Goal: Information Seeking & Learning: Understand process/instructions

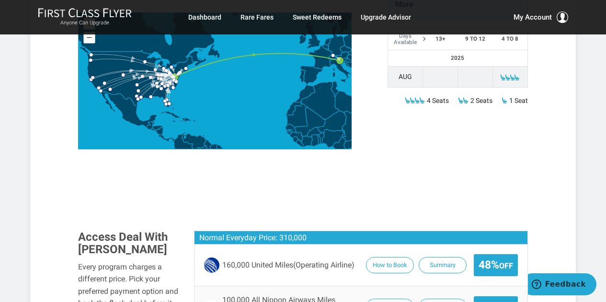
scroll to position [444, 0]
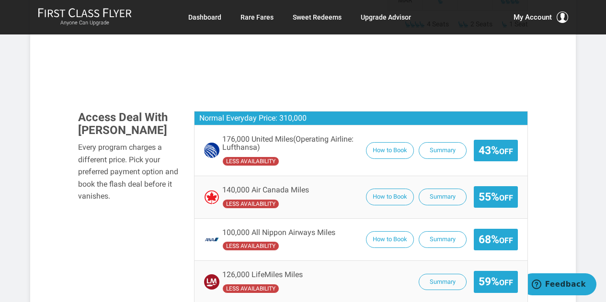
scroll to position [689, 0]
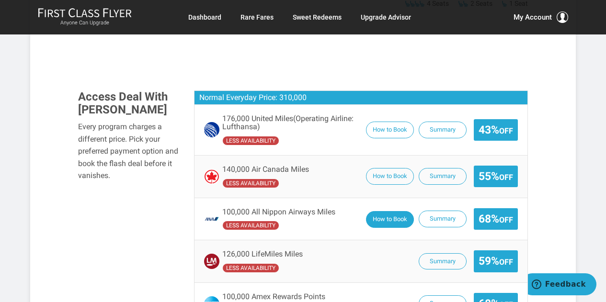
click at [375, 211] on button "How to Book" at bounding box center [390, 219] width 48 height 17
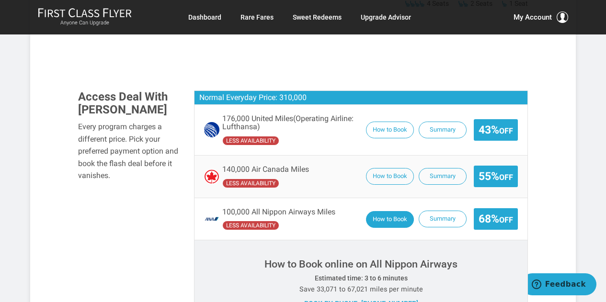
click at [375, 211] on button "How to Book" at bounding box center [390, 219] width 48 height 17
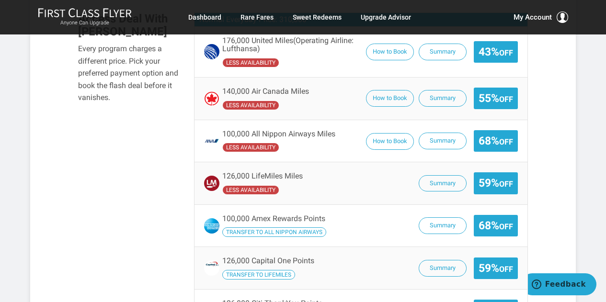
scroll to position [761, 0]
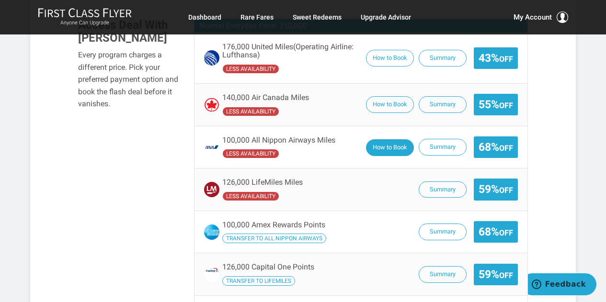
click at [394, 139] on button "How to Book" at bounding box center [390, 147] width 48 height 17
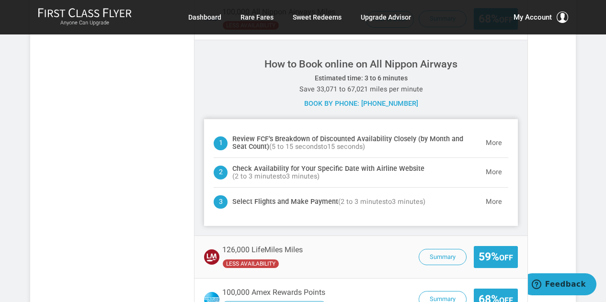
scroll to position [922, 0]
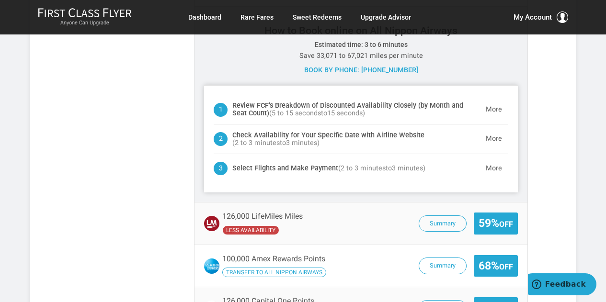
drag, startPoint x: 311, startPoint y: 110, endPoint x: 263, endPoint y: 110, distance: 47.9
click at [263, 132] on h4 "Check Availability for Your Specific Date with Airline Website ( 2 to 3 minutes…" at bounding box center [355, 139] width 247 height 15
click at [490, 130] on button "More" at bounding box center [493, 139] width 29 height 19
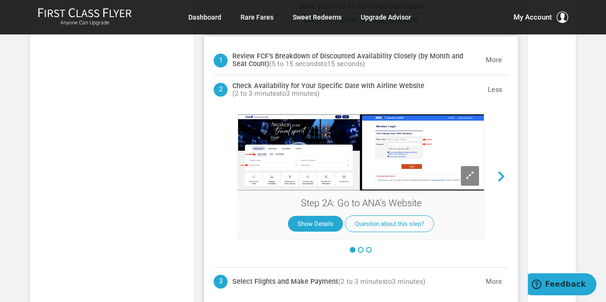
scroll to position [974, 0]
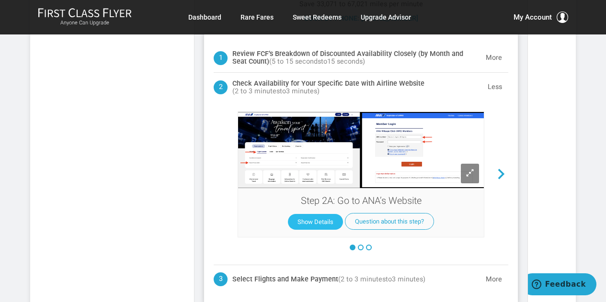
click at [323, 214] on button "Show Details" at bounding box center [315, 222] width 55 height 16
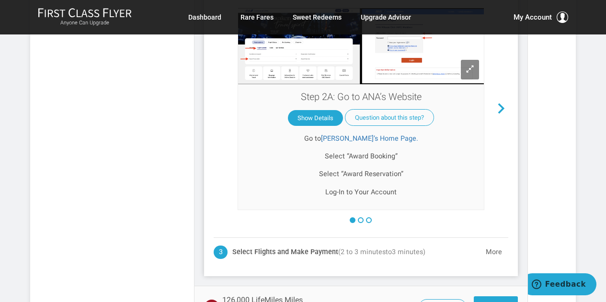
scroll to position [1100, 0]
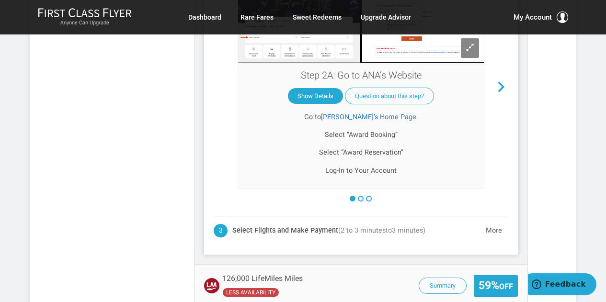
click at [362, 147] on p "Select “Award Reservation”" at bounding box center [360, 152] width 231 height 11
click at [315, 89] on button "Show Details" at bounding box center [315, 97] width 55 height 16
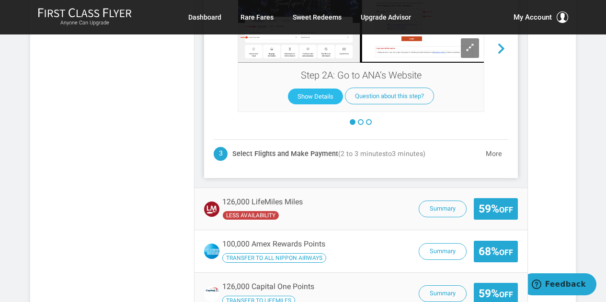
click at [315, 89] on button "Show Details" at bounding box center [315, 97] width 55 height 16
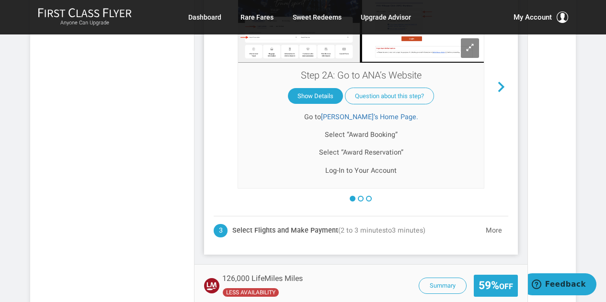
click at [350, 147] on p "Select “Award Reservation”" at bounding box center [360, 152] width 231 height 11
click at [368, 129] on p "Select “Award Booking”" at bounding box center [360, 134] width 231 height 11
click at [361, 196] on button at bounding box center [361, 199] width 6 height 6
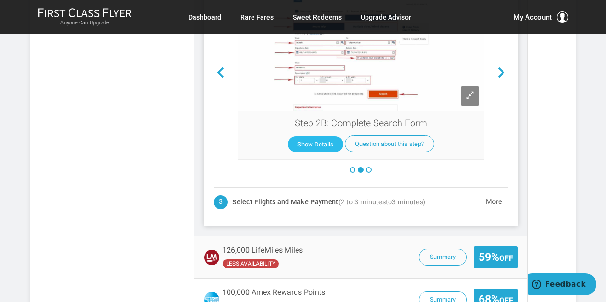
click at [317, 136] on button "Show Details" at bounding box center [315, 144] width 55 height 16
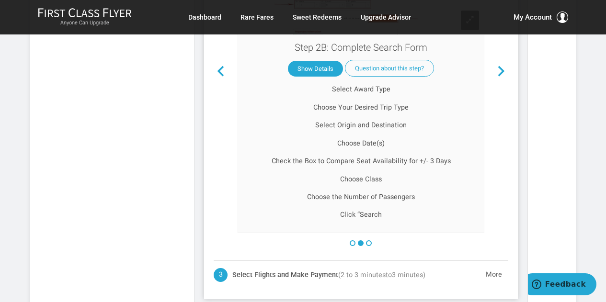
scroll to position [1183, 0]
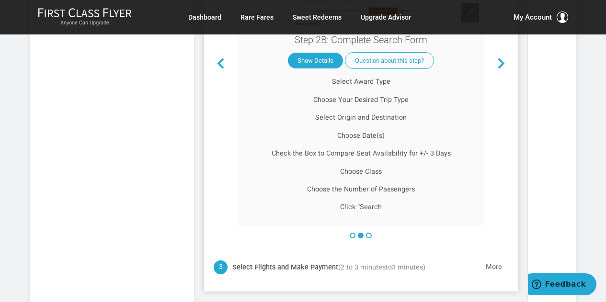
click at [369, 233] on button at bounding box center [369, 236] width 6 height 6
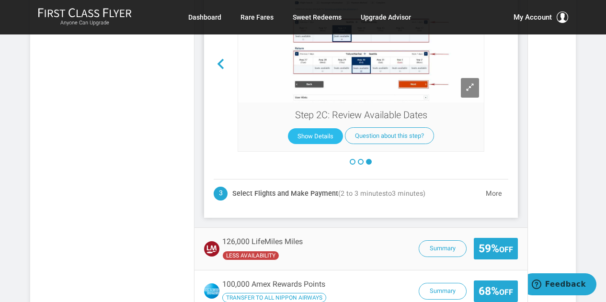
click at [314, 128] on button "Show Details" at bounding box center [315, 136] width 55 height 16
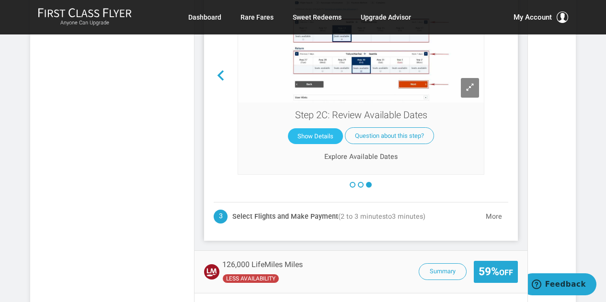
click at [314, 128] on button "Show Details" at bounding box center [315, 136] width 55 height 16
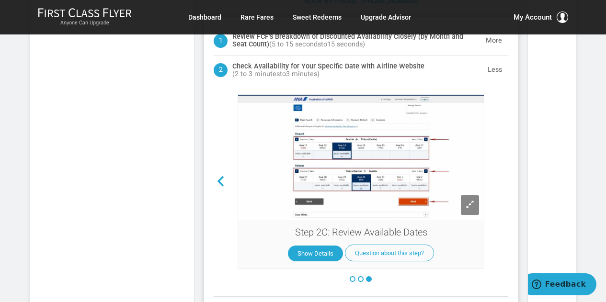
scroll to position [982, 0]
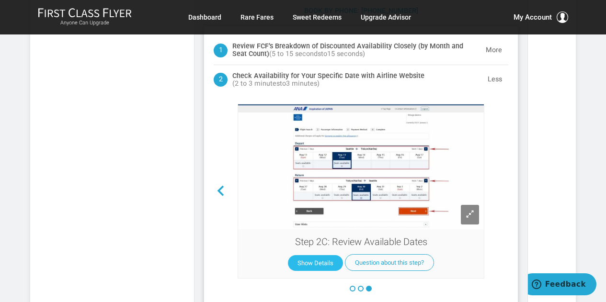
click at [312, 255] on button "Show Details" at bounding box center [315, 263] width 55 height 16
click at [311, 255] on button "Show Details" at bounding box center [315, 263] width 55 height 16
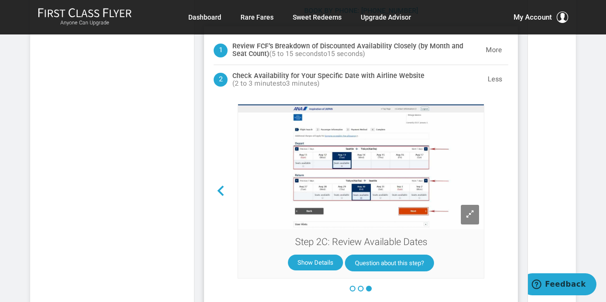
click at [378, 255] on button "Question about this step?" at bounding box center [389, 263] width 89 height 17
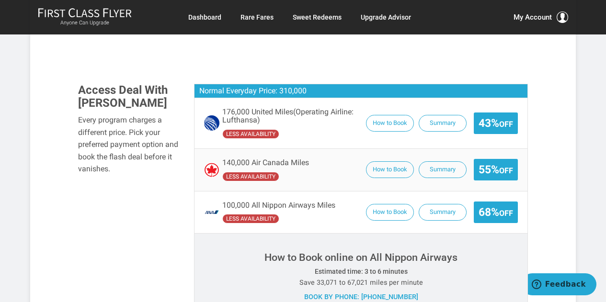
scroll to position [691, 0]
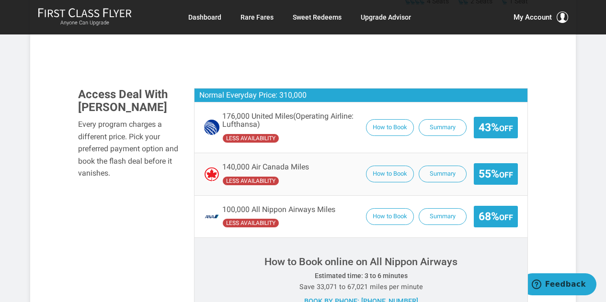
drag, startPoint x: 144, startPoint y: 151, endPoint x: 155, endPoint y: 150, distance: 11.5
click at [155, 150] on div "Every program charges a different price. Pick your preferred payment option and…" at bounding box center [128, 148] width 101 height 61
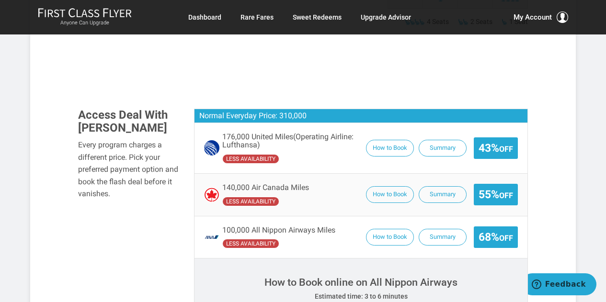
scroll to position [686, 0]
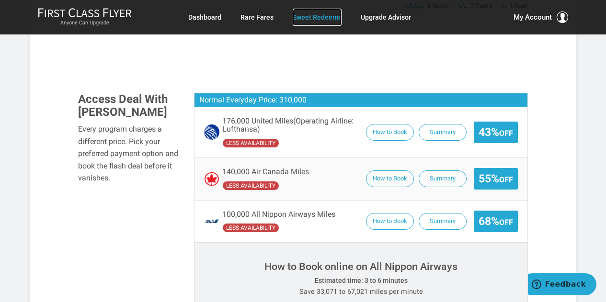
click at [316, 16] on link "Sweet Redeems" at bounding box center [316, 17] width 49 height 17
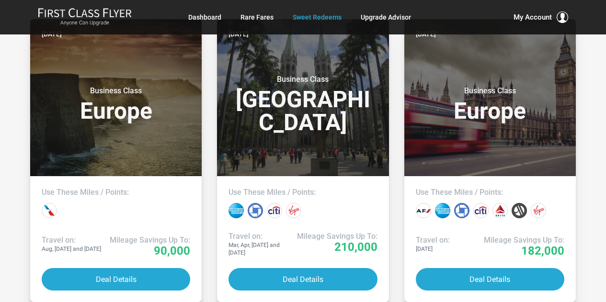
scroll to position [234, 0]
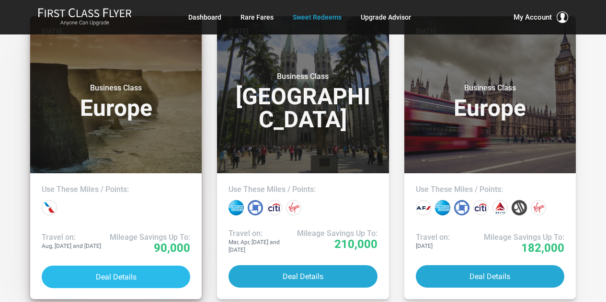
click at [90, 279] on button "Deal Details" at bounding box center [116, 277] width 148 height 22
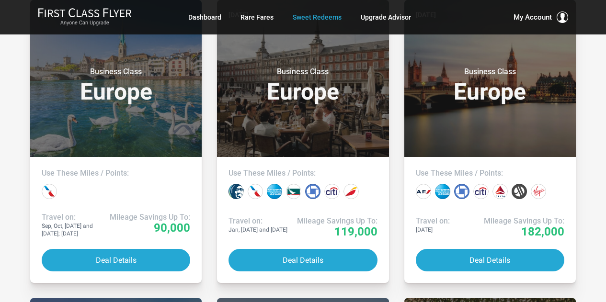
scroll to position [550, 0]
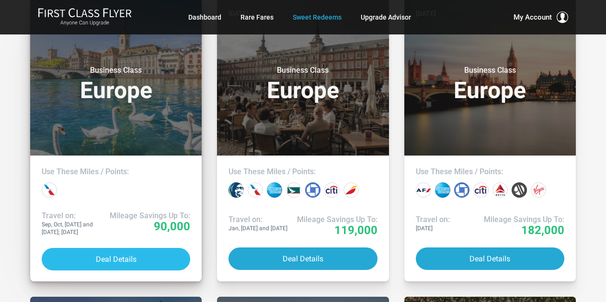
click at [105, 257] on button "Deal Details" at bounding box center [116, 259] width 148 height 22
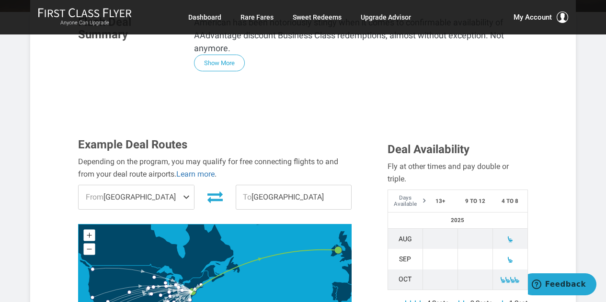
scroll to position [247, 0]
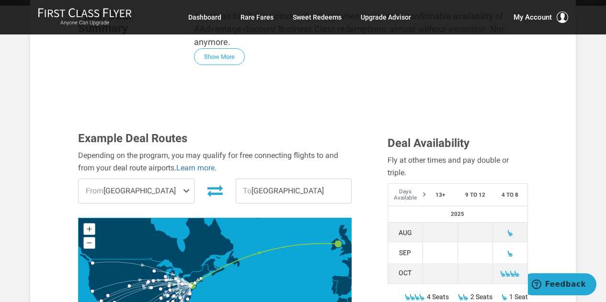
click at [189, 179] on span at bounding box center [187, 191] width 11 height 24
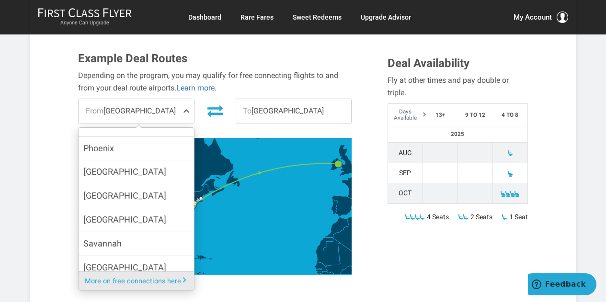
scroll to position [887, 0]
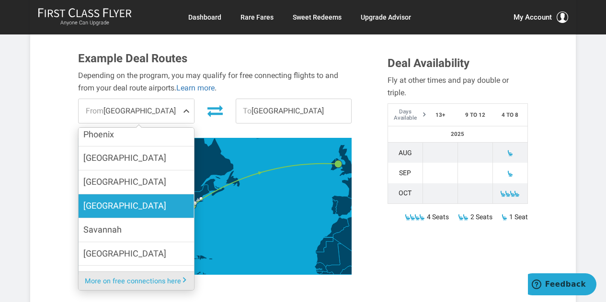
click at [118, 199] on span "[GEOGRAPHIC_DATA]" at bounding box center [124, 206] width 83 height 14
click at [0, 0] on input "[GEOGRAPHIC_DATA]" at bounding box center [0, 0] width 0 height 0
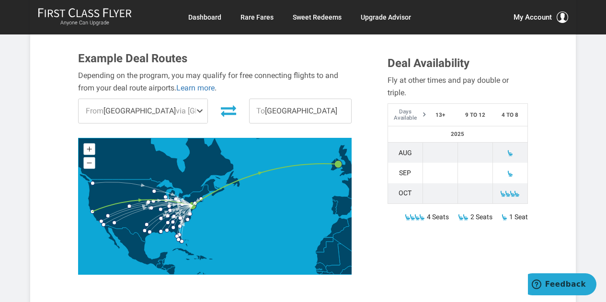
scroll to position [873, 0]
click at [284, 99] on span "To Dublin" at bounding box center [299, 111] width 101 height 24
click at [266, 99] on span "To Dublin" at bounding box center [299, 111] width 101 height 24
click at [280, 99] on span "To Dublin" at bounding box center [299, 111] width 101 height 24
click at [265, 99] on span "To Dublin" at bounding box center [299, 111] width 101 height 24
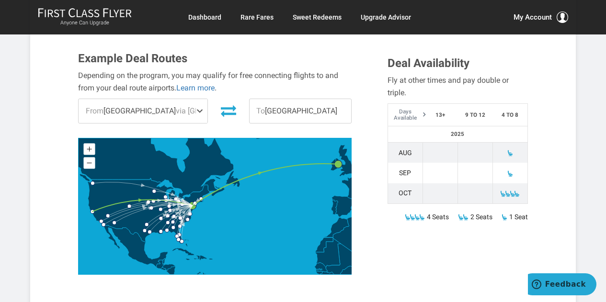
click at [252, 99] on span "To Dublin" at bounding box center [299, 111] width 101 height 24
click at [284, 99] on span "To Dublin" at bounding box center [299, 111] width 101 height 24
click at [286, 99] on span "To Dublin" at bounding box center [299, 111] width 101 height 24
click at [311, 99] on span "To Dublin" at bounding box center [299, 111] width 101 height 24
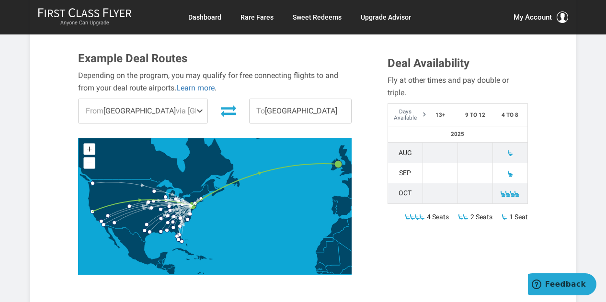
click at [311, 99] on span "To Dublin" at bounding box center [299, 111] width 101 height 24
click at [256, 106] on span "To" at bounding box center [260, 110] width 9 height 9
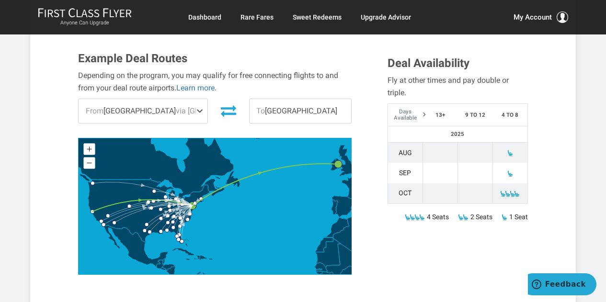
click at [285, 99] on span "To Dublin" at bounding box center [299, 111] width 101 height 24
click at [304, 99] on span "To Dublin" at bounding box center [299, 111] width 101 height 24
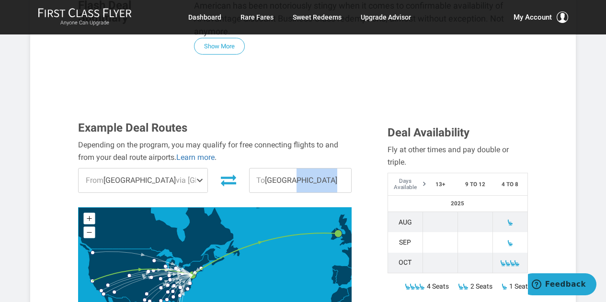
scroll to position [247, 0]
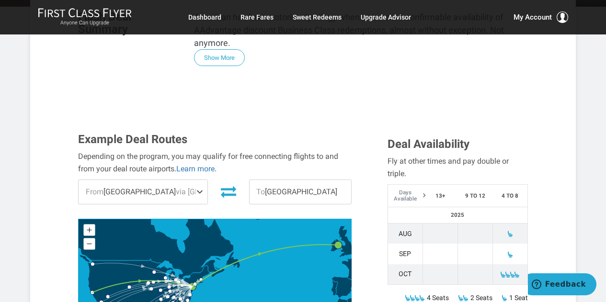
click at [269, 180] on span "To Dublin" at bounding box center [299, 192] width 101 height 24
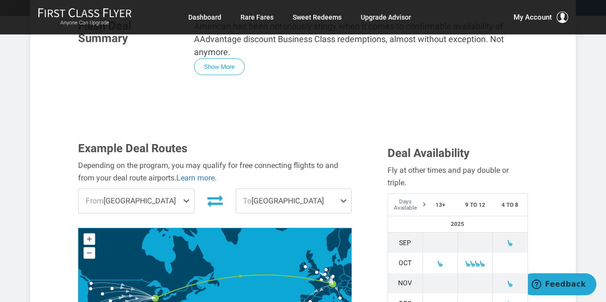
scroll to position [264, 0]
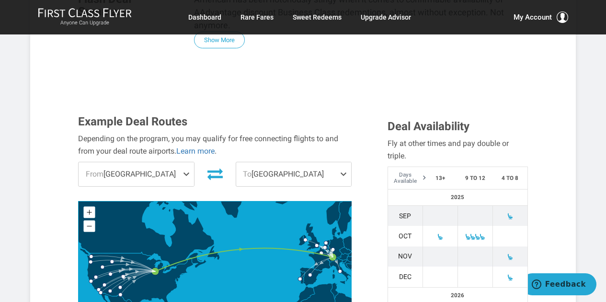
click at [188, 162] on span at bounding box center [187, 174] width 11 height 24
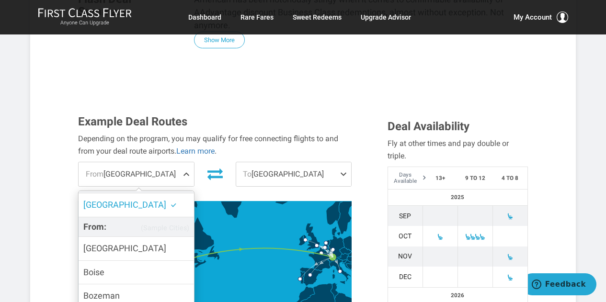
scroll to position [19, 0]
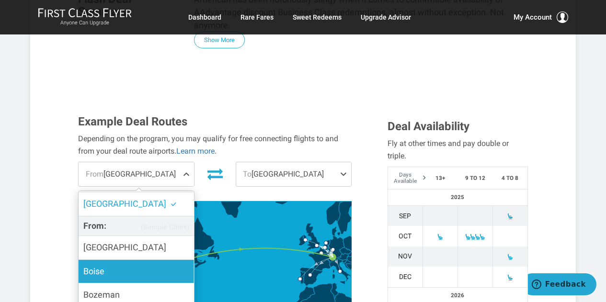
click at [101, 265] on span "Boise" at bounding box center [93, 272] width 21 height 14
click at [0, 0] on input "Boise" at bounding box center [0, 0] width 0 height 0
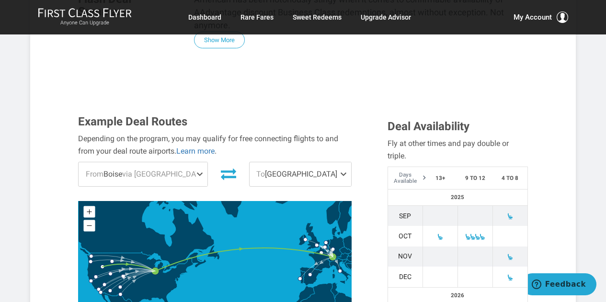
click at [348, 162] on span at bounding box center [344, 174] width 11 height 24
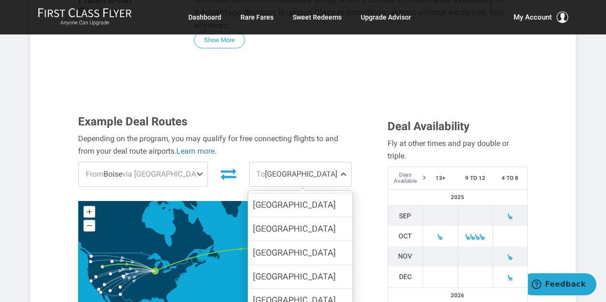
scroll to position [134, 0]
click at [253, 292] on span "[GEOGRAPHIC_DATA]" at bounding box center [294, 299] width 83 height 14
click at [0, 0] on input "[GEOGRAPHIC_DATA]" at bounding box center [0, 0] width 0 height 0
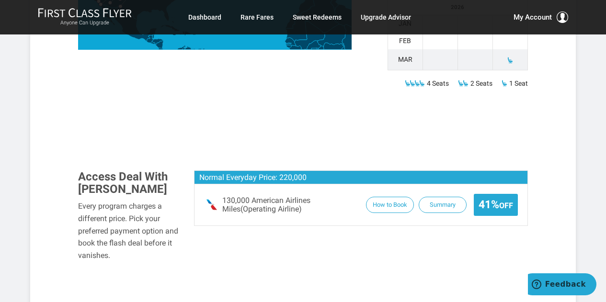
scroll to position [542, 0]
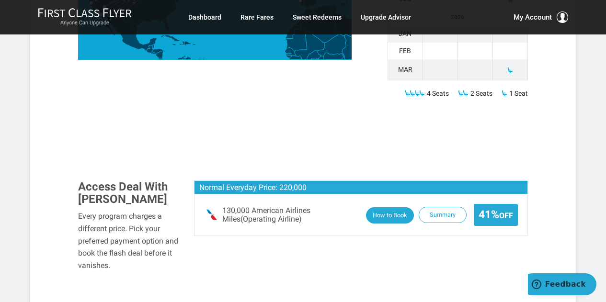
click at [376, 207] on button "How to Book" at bounding box center [390, 215] width 48 height 17
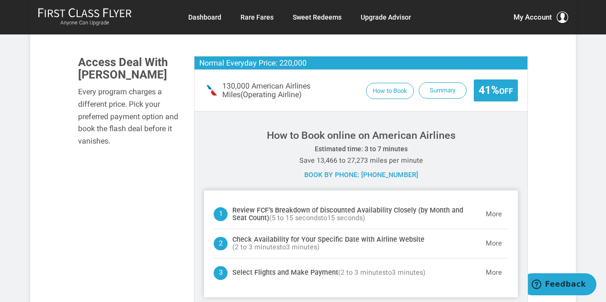
scroll to position [669, 0]
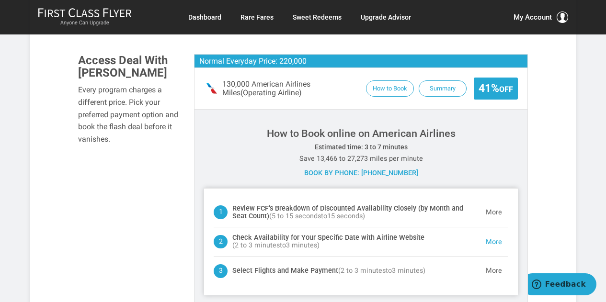
click at [494, 233] on button "More" at bounding box center [493, 242] width 29 height 19
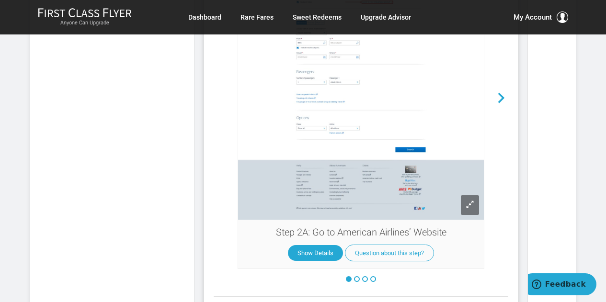
scroll to position [1009, 0]
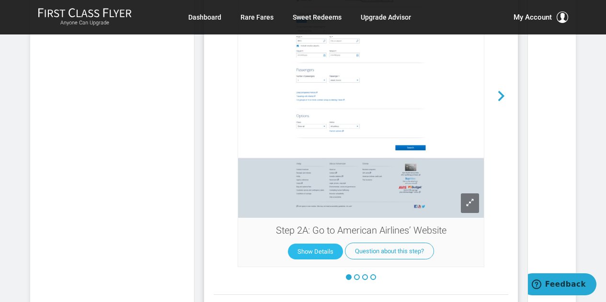
click at [306, 244] on button "Show Details" at bounding box center [315, 252] width 55 height 16
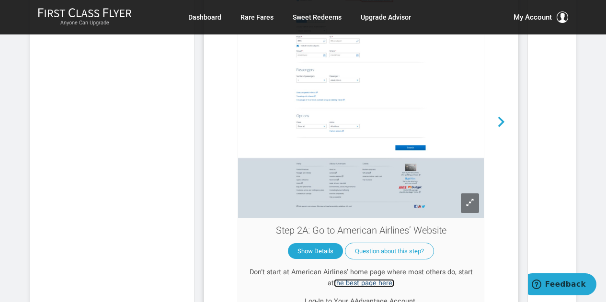
click at [362, 279] on link "the best page here." at bounding box center [364, 283] width 60 height 8
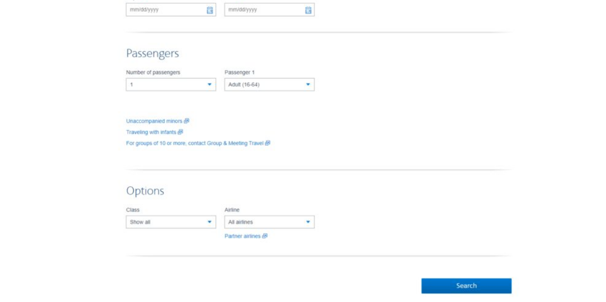
scroll to position [861, 0]
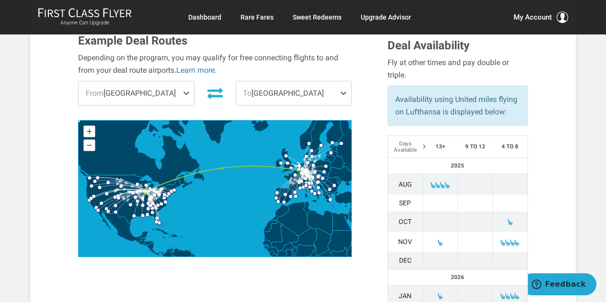
scroll to position [334, 0]
